Goal: Task Accomplishment & Management: Manage account settings

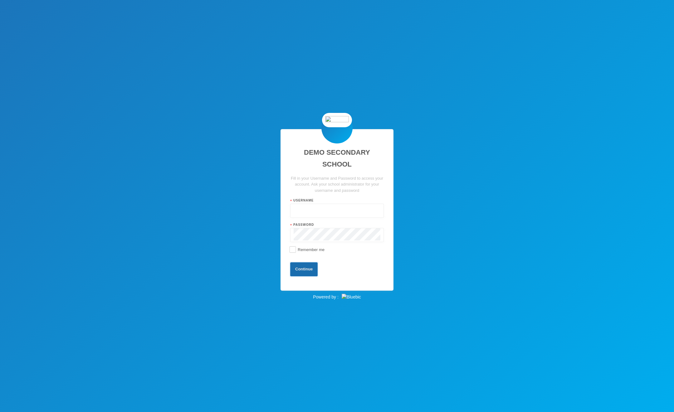
type input "admin"
click at [317, 266] on button "Continue" at bounding box center [303, 269] width 27 height 14
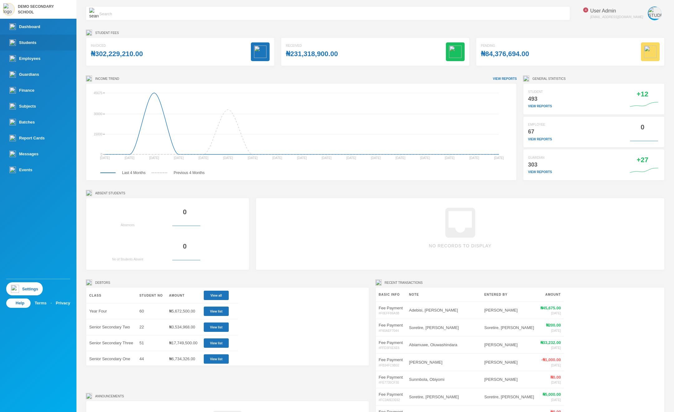
click at [44, 46] on link "Students" at bounding box center [38, 43] width 76 height 16
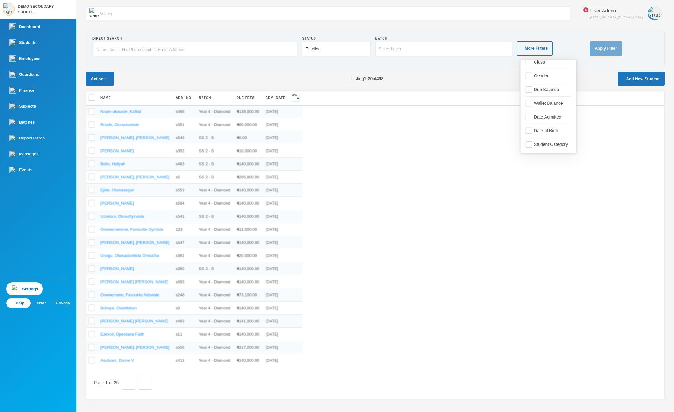
scroll to position [8, 0]
click at [554, 143] on span "Student Category" at bounding box center [550, 143] width 39 height 5
click at [532, 143] on input "Student Category" at bounding box center [528, 143] width 7 height 7
checkbox input "true"
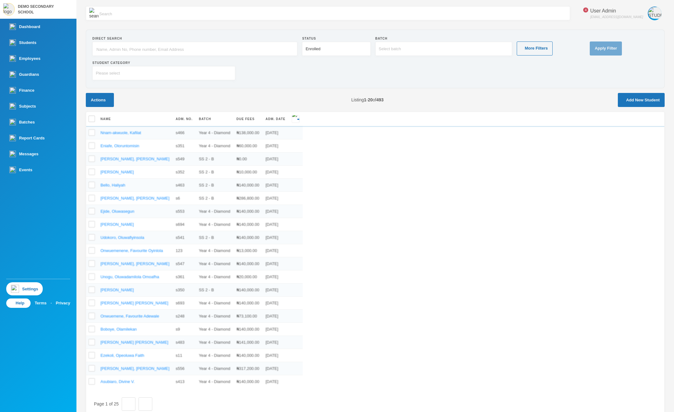
click at [120, 70] on div "Please select" at bounding box center [108, 73] width 24 height 6
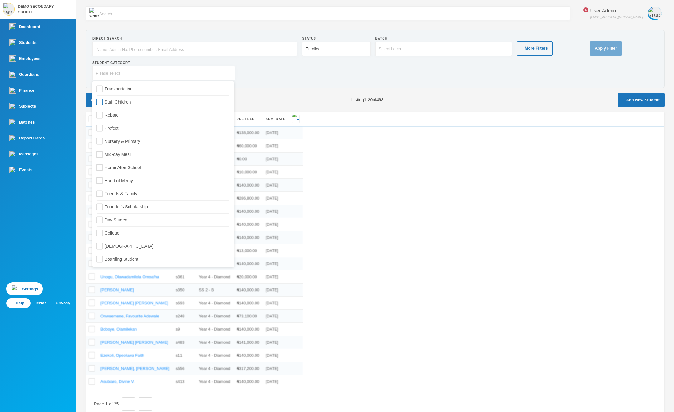
click at [126, 102] on span "Staff Children" at bounding box center [117, 101] width 31 height 5
click at [103, 102] on input "Staff Children" at bounding box center [99, 102] width 7 height 7
checkbox input "true"
click at [128, 209] on span "Founder's Scholarship" at bounding box center [126, 206] width 48 height 5
click at [103, 209] on input "Founder's Scholarship" at bounding box center [99, 207] width 7 height 7
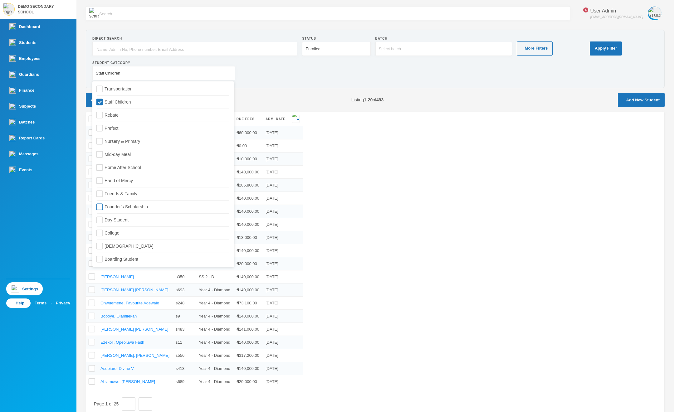
checkbox input "true"
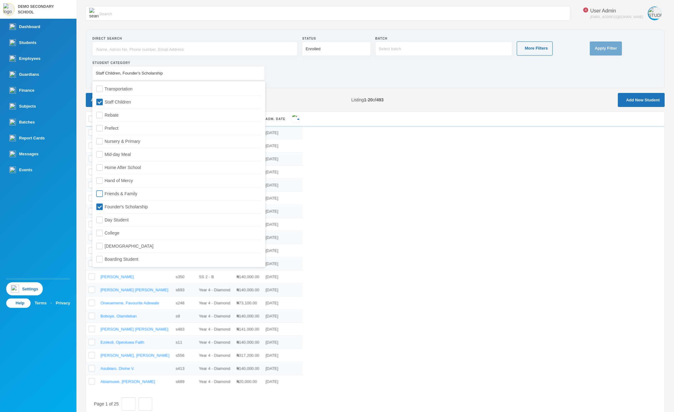
click at [136, 194] on span "Friends & Family" at bounding box center [121, 193] width 38 height 5
click at [103, 194] on input "Friends & Family" at bounding box center [99, 194] width 7 height 7
checkbox input "true"
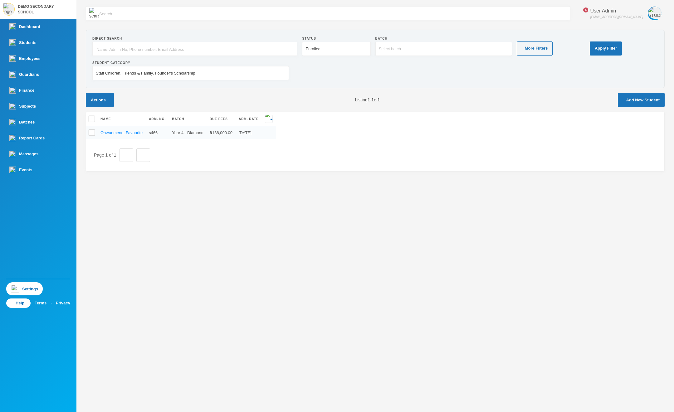
click at [365, 76] on div "Student Category Staff Children, Friends & Family, Founder's Scholarship" at bounding box center [374, 72] width 565 height 24
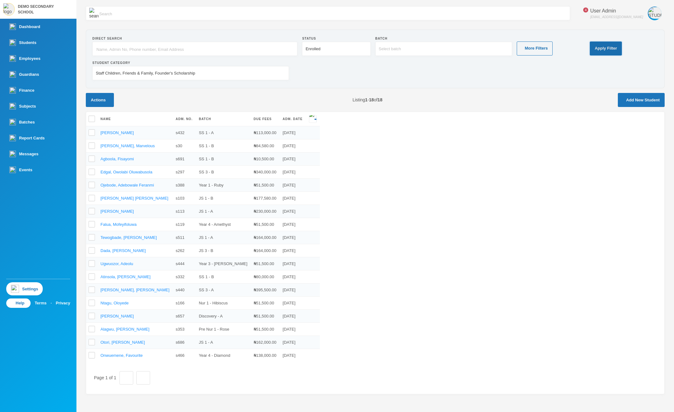
click at [621, 49] on button "Apply Filter" at bounding box center [605, 48] width 32 height 14
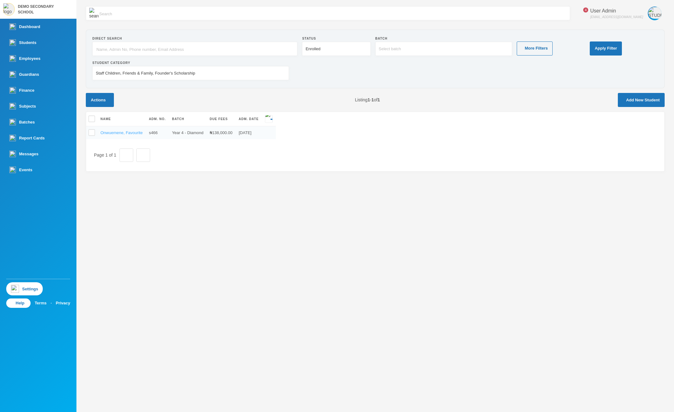
click at [143, 132] on link "Onwuemene, Favourite" at bounding box center [121, 132] width 42 height 5
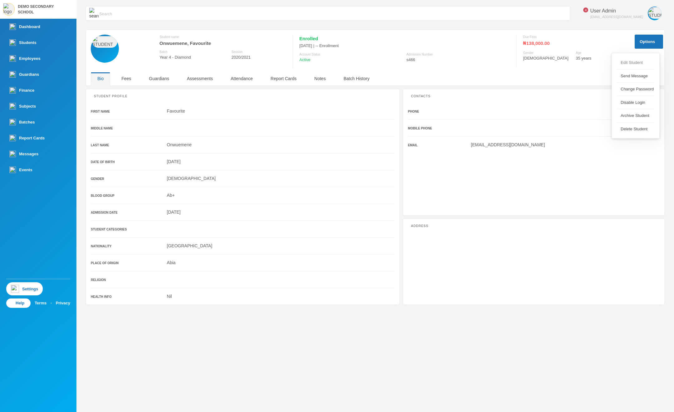
click at [643, 63] on button "Edit Student" at bounding box center [629, 62] width 27 height 11
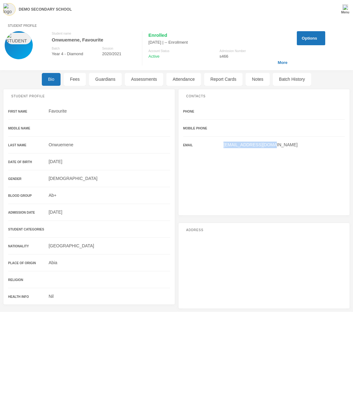
drag, startPoint x: 280, startPoint y: 143, endPoint x: 217, endPoint y: 143, distance: 62.7
click at [217, 143] on div "No-reply@bluebic.com" at bounding box center [264, 145] width 162 height 7
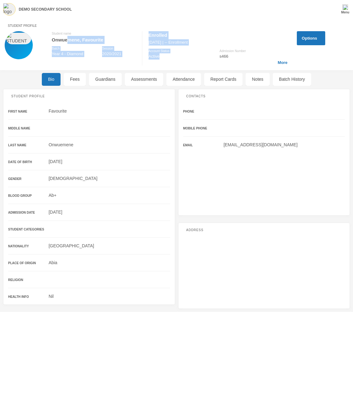
drag, startPoint x: 168, startPoint y: 60, endPoint x: 67, endPoint y: 41, distance: 102.9
click at [67, 41] on div "Student name Onwuemene, Favourite Batch Year 4 - Diamond Session 2020/2021 Enro…" at bounding box center [146, 48] width 283 height 34
click at [61, 34] on div "Student name" at bounding box center [94, 33] width 84 height 5
click at [137, 110] on div "Favourite" at bounding box center [89, 111] width 162 height 7
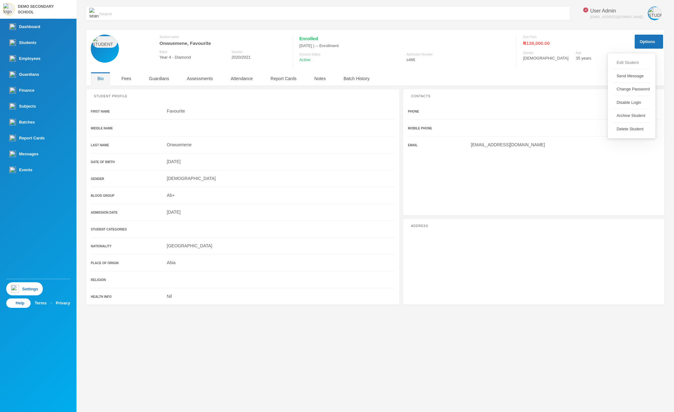
click at [633, 63] on button "Edit Student" at bounding box center [625, 62] width 27 height 11
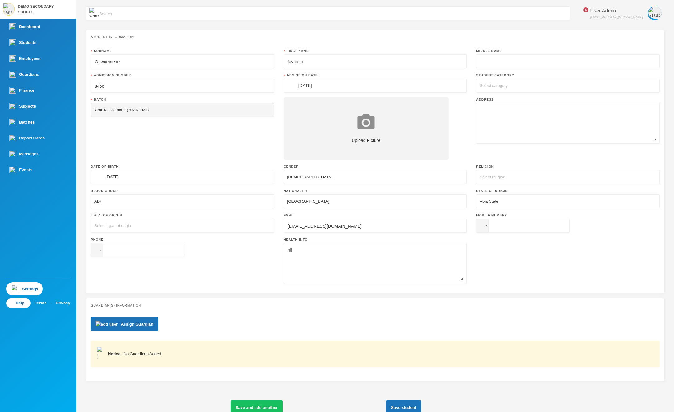
click at [507, 83] on div "Select category" at bounding box center [493, 86] width 28 height 6
click at [500, 100] on span "Transportation" at bounding box center [498, 101] width 33 height 5
click at [483, 100] on input "Transportation" at bounding box center [480, 101] width 7 height 7
checkbox input "true"
click at [417, 315] on div "Guardian(s) Information Assign Guardian Notice No Guardians Added" at bounding box center [375, 340] width 578 height 84
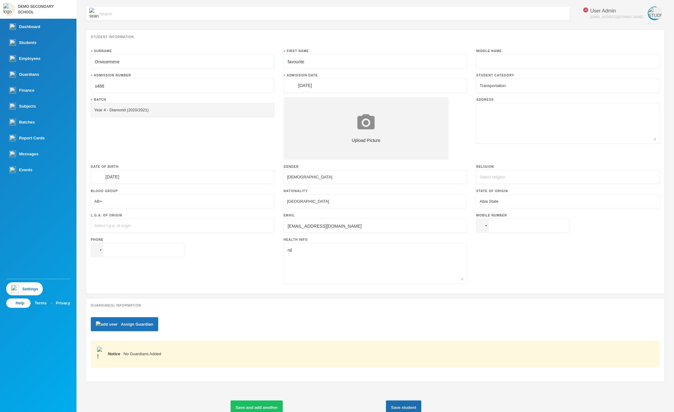
click at [421, 400] on button "Save student" at bounding box center [403, 407] width 35 height 14
click at [407, 351] on div "Notice No Guardians Added" at bounding box center [380, 354] width 545 height 6
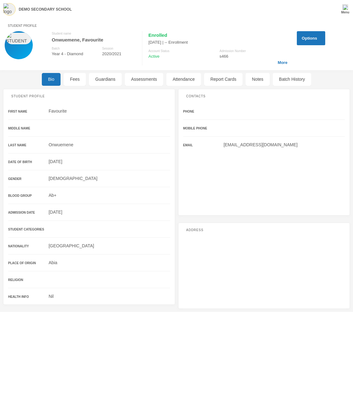
click at [285, 36] on img "button" at bounding box center [285, 36] width 0 height 0
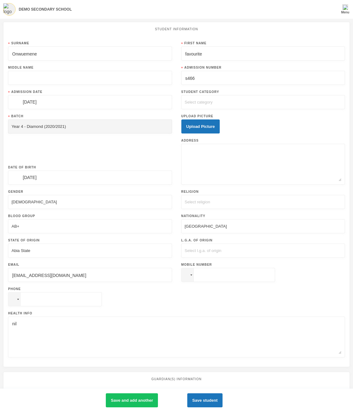
click at [213, 103] on div "Select category" at bounding box center [199, 102] width 28 height 6
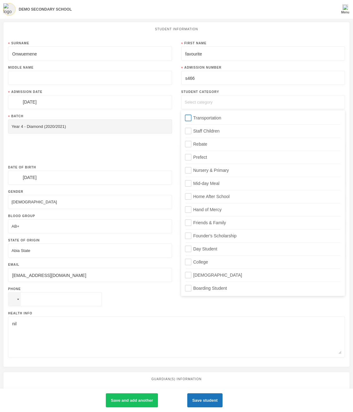
click at [211, 116] on span "Transportation" at bounding box center [207, 117] width 33 height 5
click at [191, 116] on input "Transportation" at bounding box center [188, 118] width 7 height 7
checkbox input "true"
click at [217, 86] on div "Surname Onwuemene First Name favourite Middle Name Admission Number s466 Admiss…" at bounding box center [176, 201] width 336 height 321
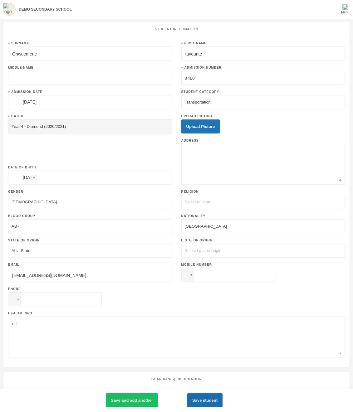
click at [217, 403] on button "Save student" at bounding box center [204, 400] width 35 height 14
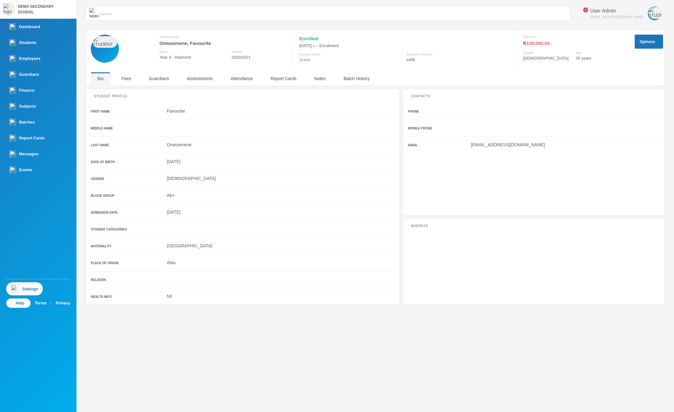
click at [576, 30] on div "Options Student name Onwuemene, Favourite Batch Year 4 - Diamond Session 2020/2…" at bounding box center [375, 58] width 578 height 56
click at [452, 33] on div "Options Student name Onwuemene, Favourite Batch Year 4 - Diamond Session 2020/2…" at bounding box center [375, 58] width 578 height 56
click at [484, 29] on div "4 User Admin admin@bluebic.com" at bounding box center [375, 17] width 578 height 23
click at [442, 27] on div "4 User Admin admin@bluebic.com" at bounding box center [375, 17] width 578 height 23
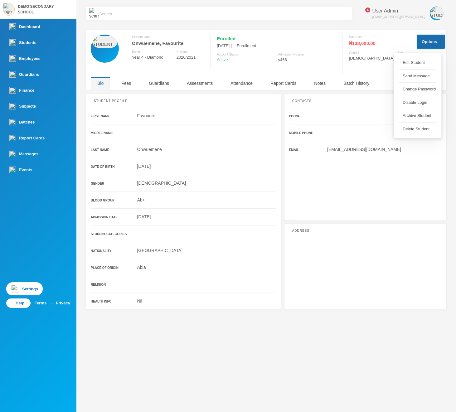
click at [431, 46] on button "Options" at bounding box center [431, 42] width 28 height 14
click at [420, 64] on button "Edit Student" at bounding box center [412, 62] width 27 height 11
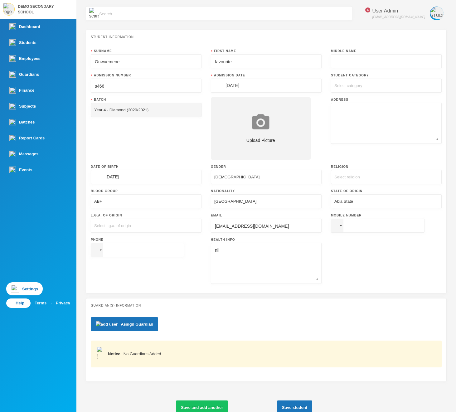
click at [353, 82] on div "Select category" at bounding box center [386, 86] width 111 height 14
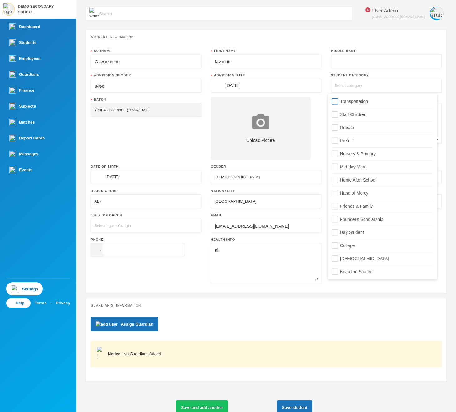
click at [343, 104] on span "Transportation" at bounding box center [353, 101] width 33 height 5
click at [338, 104] on input "Transportation" at bounding box center [335, 101] width 7 height 7
checkbox input "true"
click at [345, 115] on span "Staff Children" at bounding box center [352, 114] width 31 height 5
click at [338, 115] on input "Staff Children" at bounding box center [335, 114] width 7 height 7
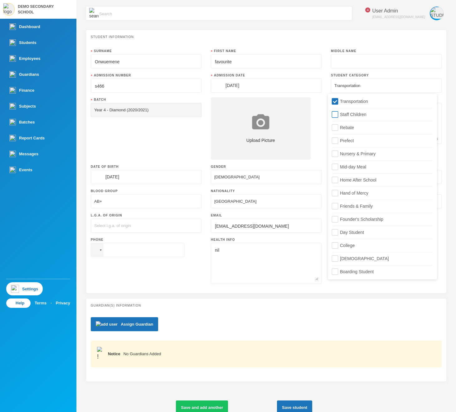
checkbox input "true"
click at [346, 123] on label "Rebate" at bounding box center [382, 126] width 100 height 10
click at [338, 124] on input "Rebate" at bounding box center [335, 127] width 7 height 7
checkbox input "true"
click at [312, 400] on button "Save student" at bounding box center [294, 407] width 35 height 14
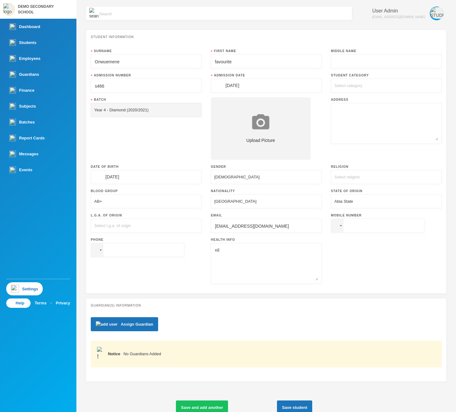
click at [362, 88] on div "Select category" at bounding box center [348, 86] width 28 height 6
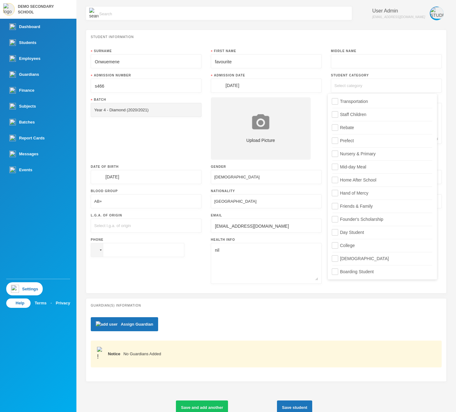
click at [362, 85] on div "Select category" at bounding box center [348, 86] width 28 height 6
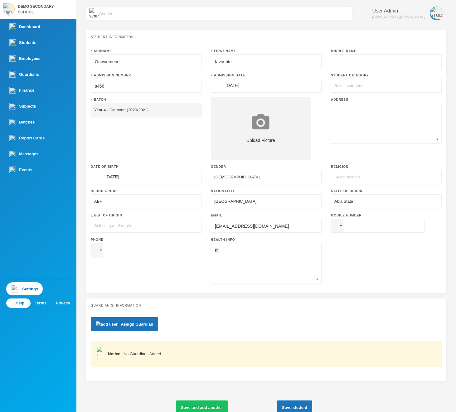
click at [352, 88] on div "Select category" at bounding box center [348, 86] width 28 height 6
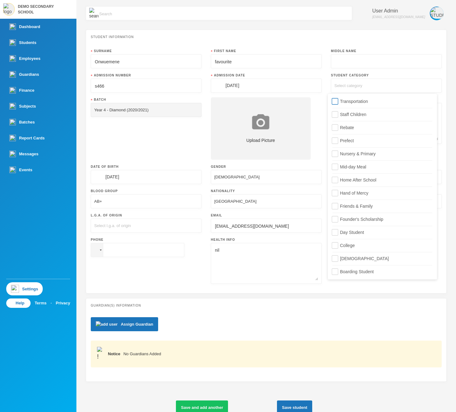
click at [346, 99] on span "Transportation" at bounding box center [353, 101] width 33 height 5
click at [338, 99] on input "Transportation" at bounding box center [335, 101] width 7 height 7
checkbox input "true"
click at [342, 114] on span "Staff Children" at bounding box center [352, 114] width 31 height 5
click at [338, 114] on input "Staff Children" at bounding box center [335, 114] width 7 height 7
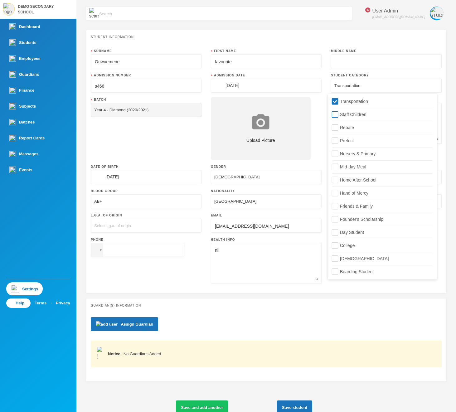
checkbox input "true"
click at [344, 128] on span "Rebate" at bounding box center [346, 127] width 19 height 5
click at [338, 128] on input "Rebate" at bounding box center [335, 127] width 7 height 7
checkbox input "true"
click at [309, 310] on div "Guardian(s) Information Assign Guardian Notice No Guardians Added" at bounding box center [266, 340] width 361 height 84
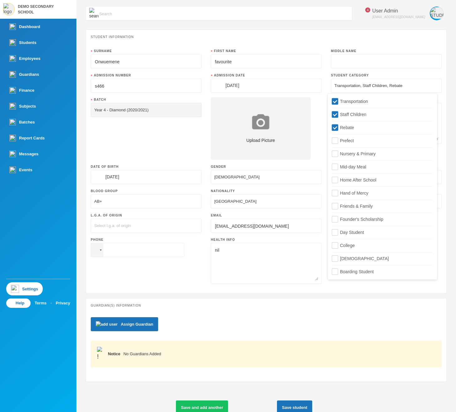
click at [369, 292] on div "Student Information Surname Onwuemene First Name favourite Middle Name Admissio…" at bounding box center [266, 162] width 361 height 264
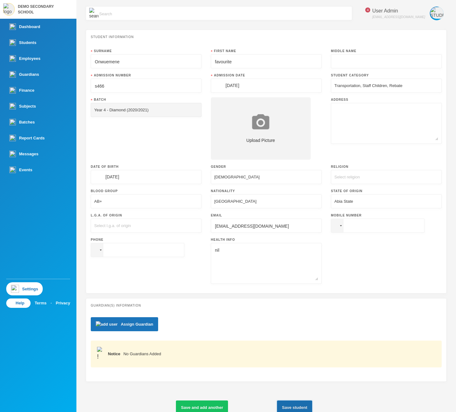
click at [312, 400] on button "Save student" at bounding box center [294, 407] width 35 height 14
click at [362, 88] on div "Select category" at bounding box center [348, 86] width 28 height 6
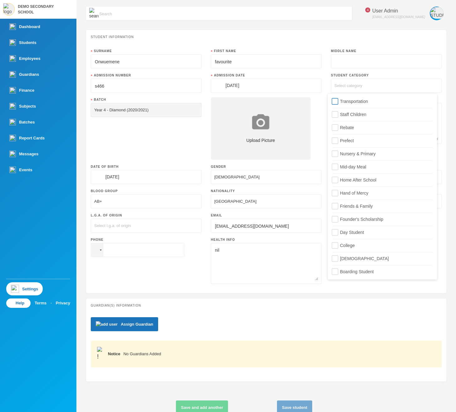
click at [350, 104] on label "Transportation" at bounding box center [382, 101] width 100 height 7
click at [338, 104] on input "Transportation" at bounding box center [335, 101] width 7 height 7
checkbox input "true"
click at [345, 114] on span "Staff Children" at bounding box center [352, 114] width 31 height 5
click at [338, 114] on input "Staff Children" at bounding box center [335, 114] width 7 height 7
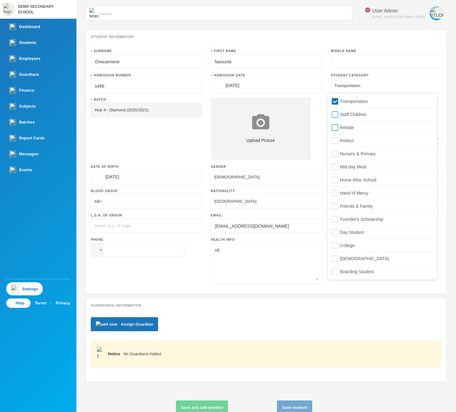
checkbox input "true"
click at [342, 126] on span "Rebate" at bounding box center [346, 127] width 19 height 5
click at [338, 126] on input "Rebate" at bounding box center [335, 127] width 7 height 7
checkbox input "true"
click at [332, 290] on div "Student Information Surname Onwuemene First Name favourite Middle Name Admissio…" at bounding box center [266, 162] width 361 height 264
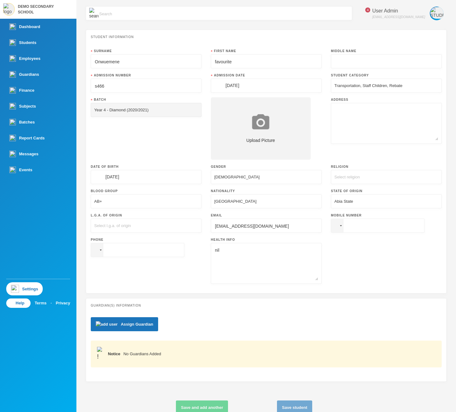
click at [394, 358] on div "Notice No Guardians Added" at bounding box center [266, 354] width 351 height 27
click at [375, 127] on textarea at bounding box center [386, 123] width 104 height 34
click at [373, 80] on div "Transportation, Staff Children, Rebate" at bounding box center [386, 86] width 111 height 14
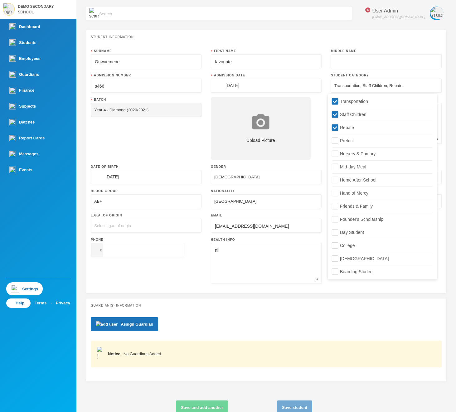
click at [373, 80] on div "Transportation, Staff Children, Rebate" at bounding box center [386, 86] width 111 height 14
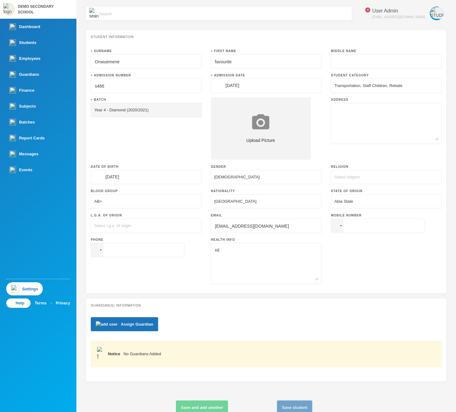
click at [312, 400] on button "Save student" at bounding box center [294, 407] width 35 height 14
click at [371, 80] on div "Select category" at bounding box center [386, 86] width 111 height 14
